Goal: Information Seeking & Learning: Check status

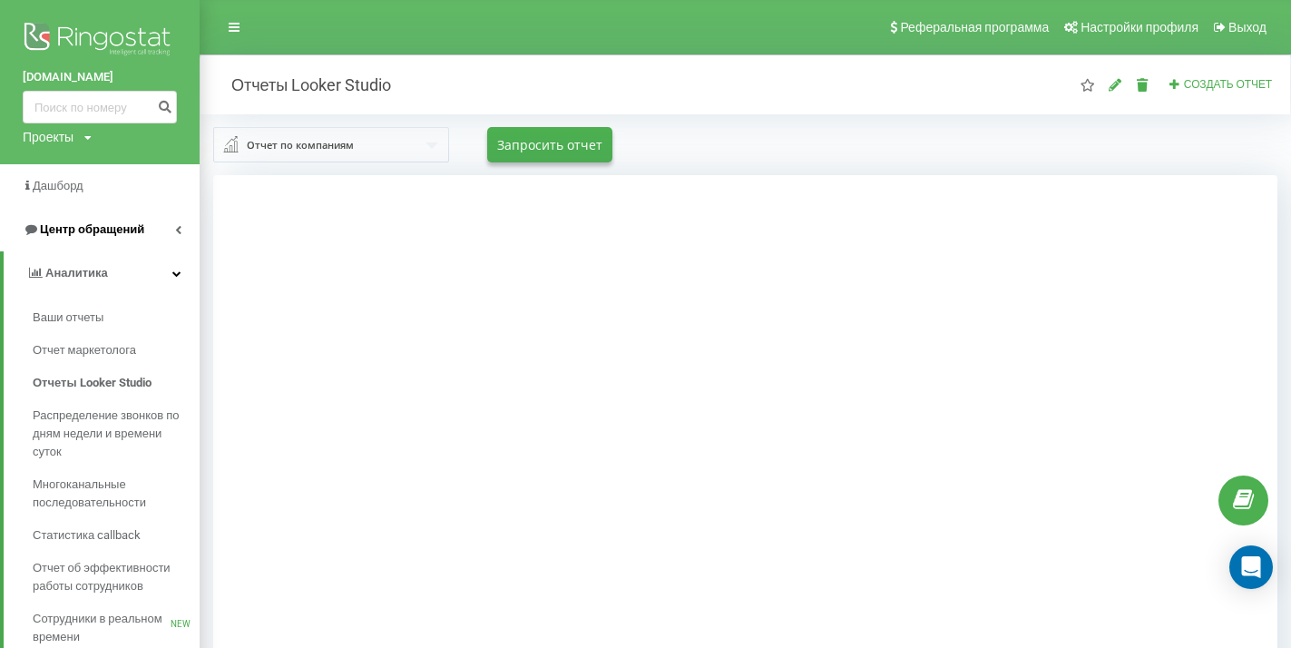
click at [72, 231] on span "Центр обращений" at bounding box center [92, 229] width 104 height 14
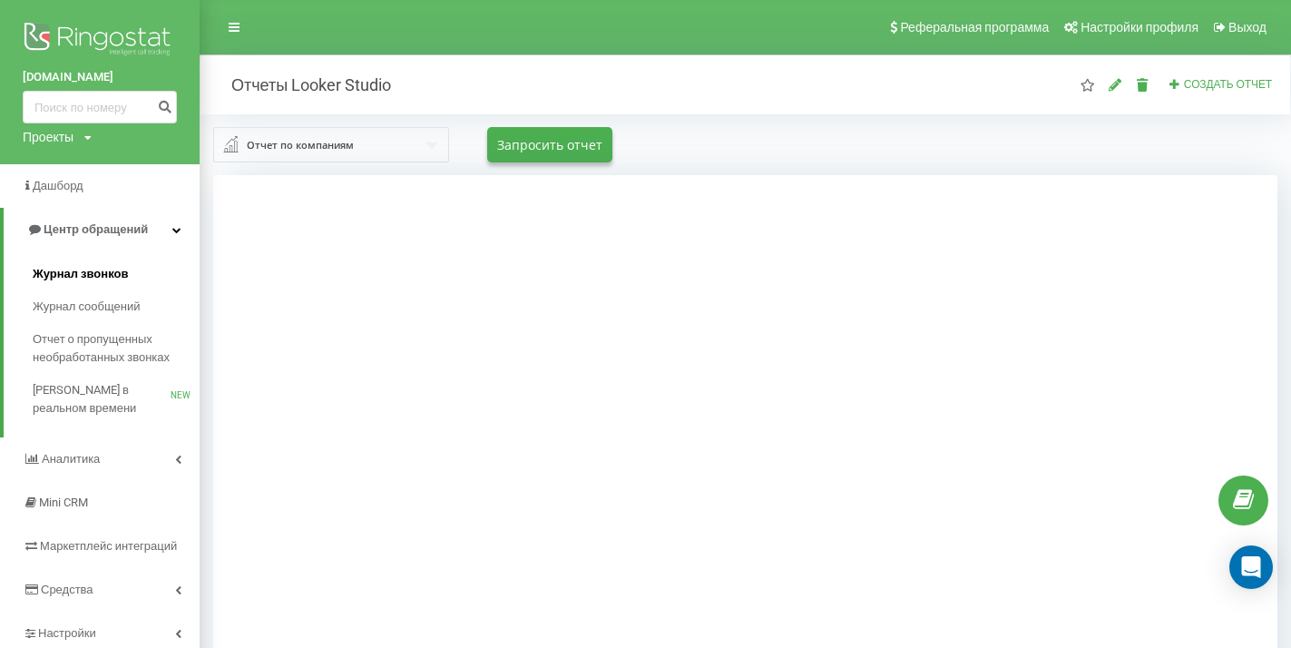
click at [70, 266] on span "Журнал звонков" at bounding box center [80, 274] width 95 height 18
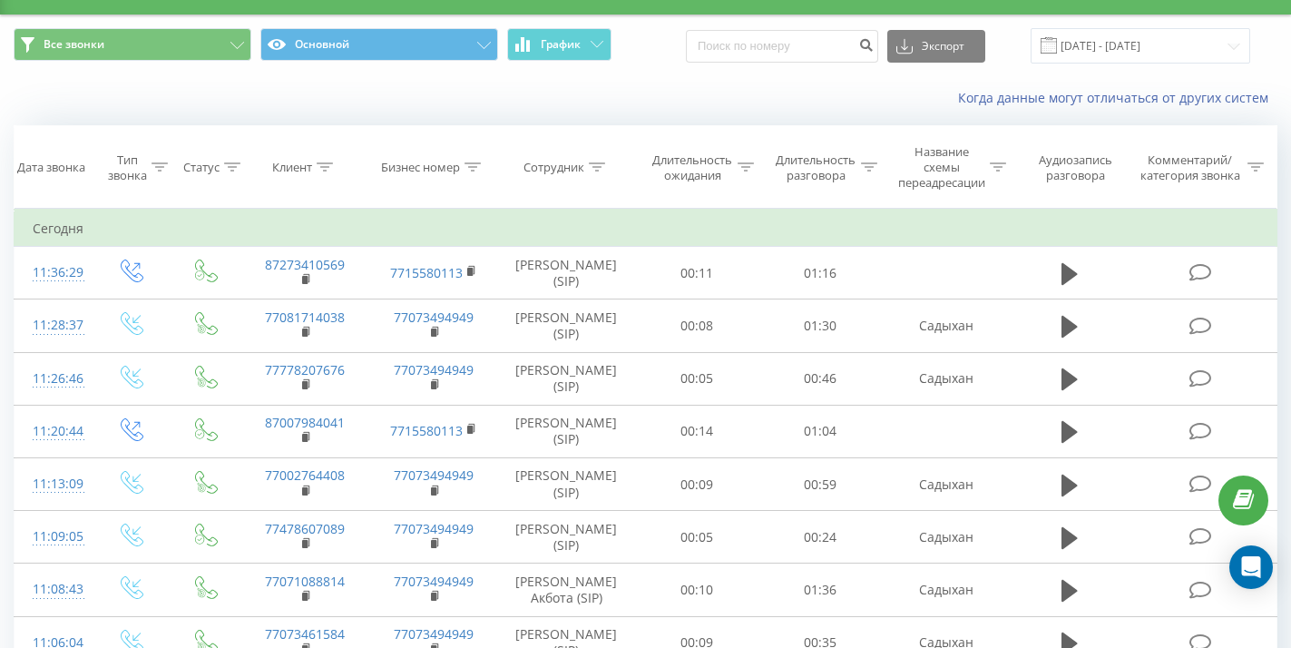
scroll to position [41, 0]
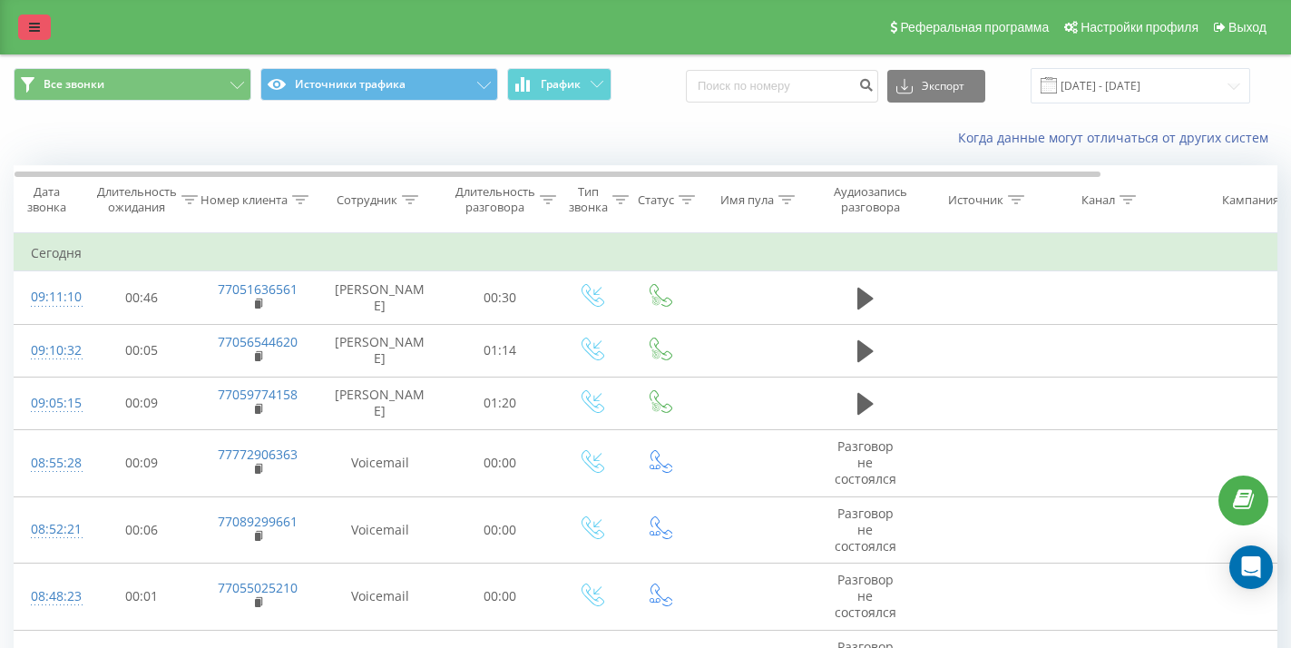
click at [29, 30] on icon at bounding box center [34, 27] width 11 height 13
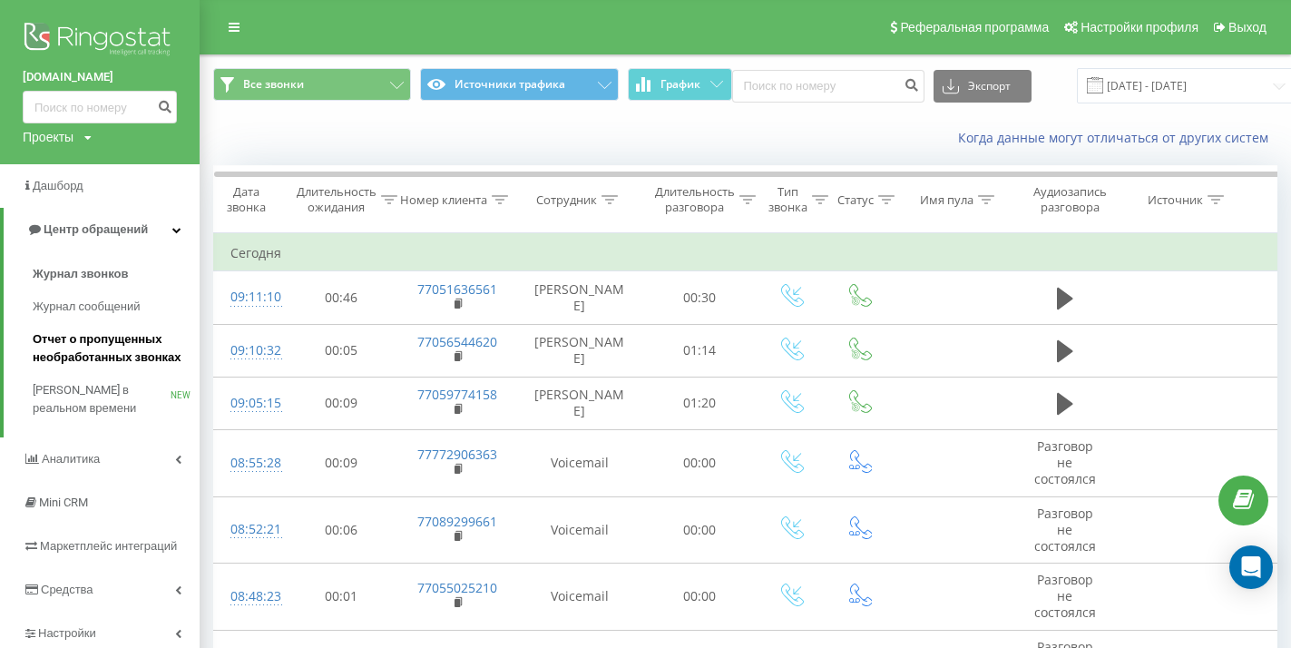
click at [79, 337] on span "Отчет о пропущенных необработанных звонках" at bounding box center [112, 348] width 158 height 36
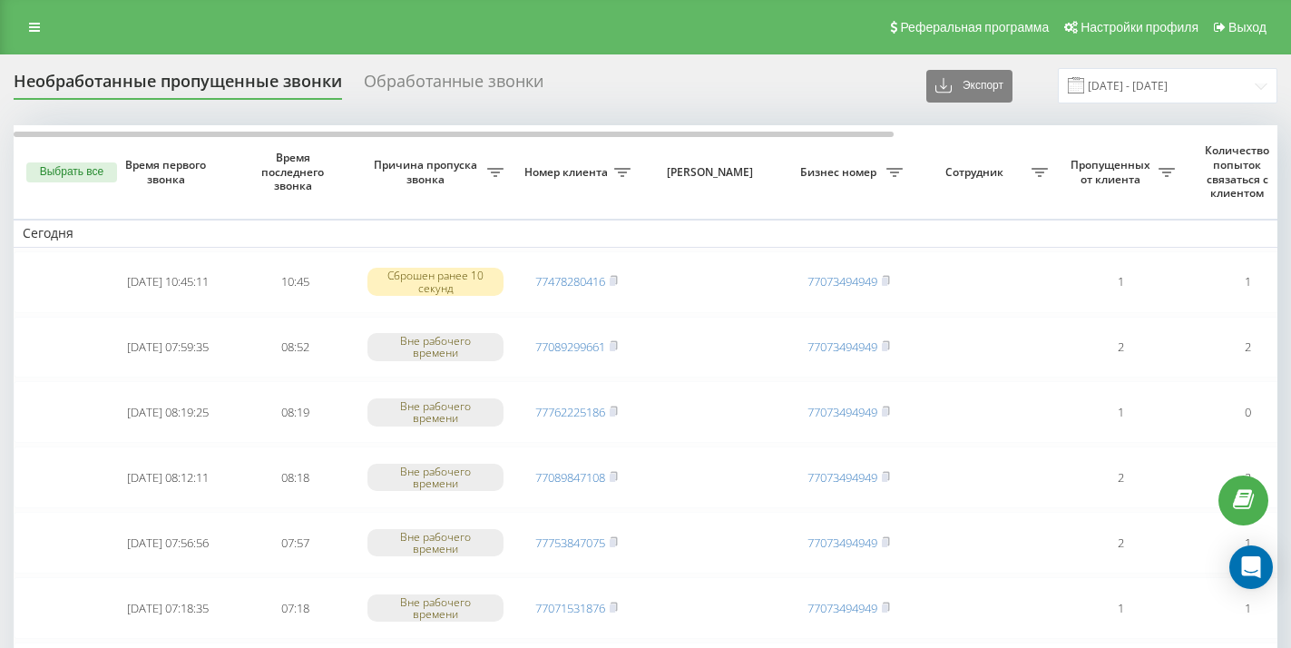
click at [386, 100] on div "Обработанные звонки" at bounding box center [454, 86] width 180 height 28
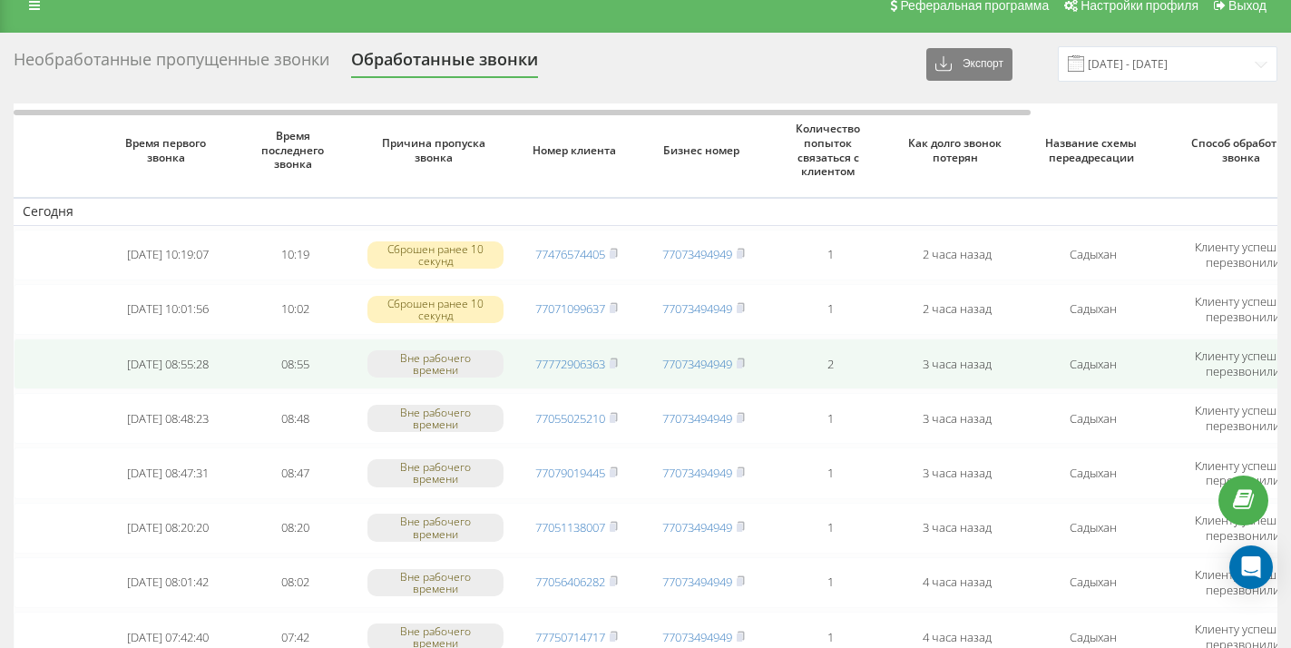
scroll to position [23, 0]
